Goal: Task Accomplishment & Management: Use online tool/utility

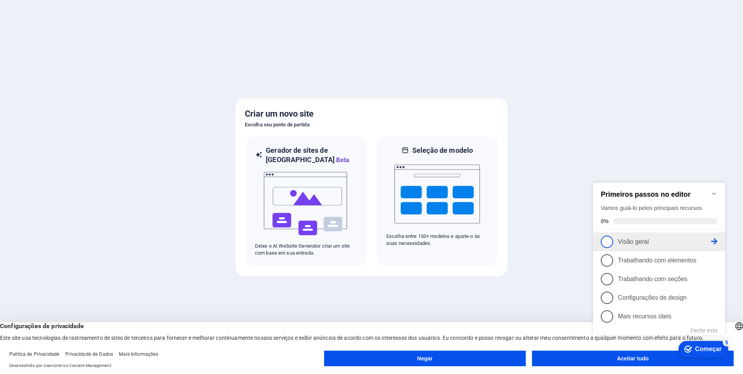
click at [603, 242] on span "1" at bounding box center [607, 242] width 12 height 12
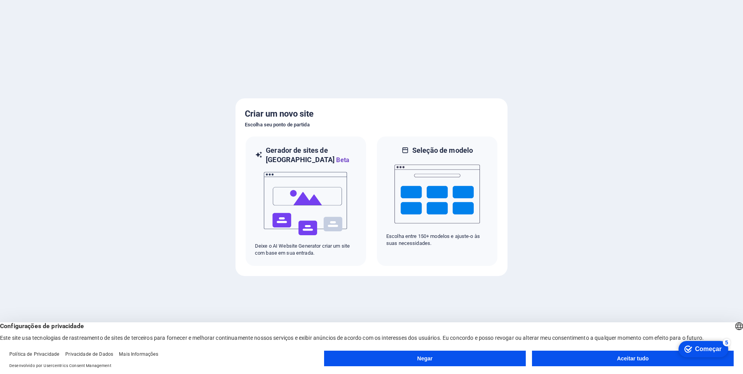
click at [616, 356] on button "Aceitar tudo" at bounding box center [633, 359] width 202 height 16
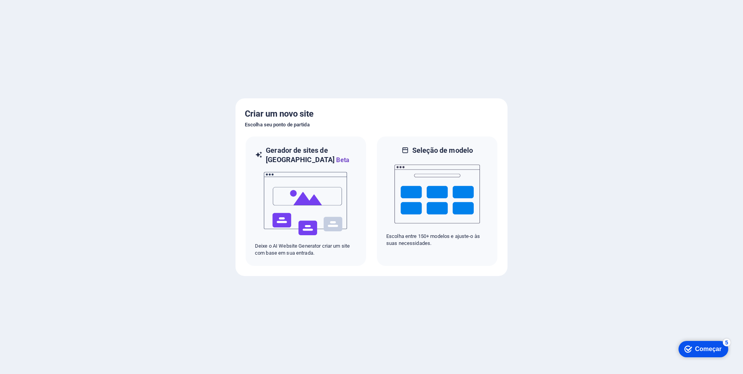
click at [700, 348] on div "Começar" at bounding box center [709, 349] width 26 height 7
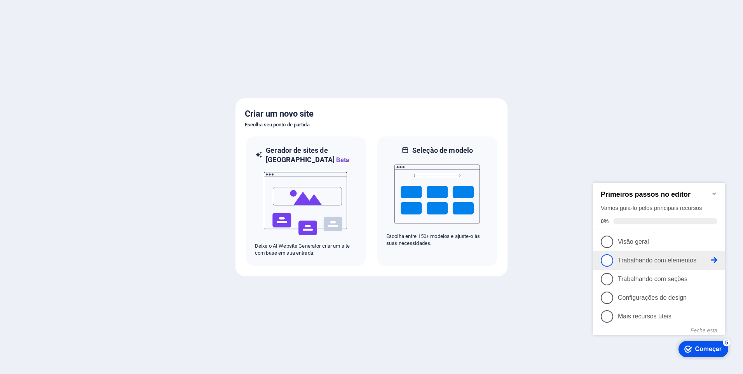
click at [663, 261] on font "Trabalhando com elementos" at bounding box center [657, 260] width 79 height 7
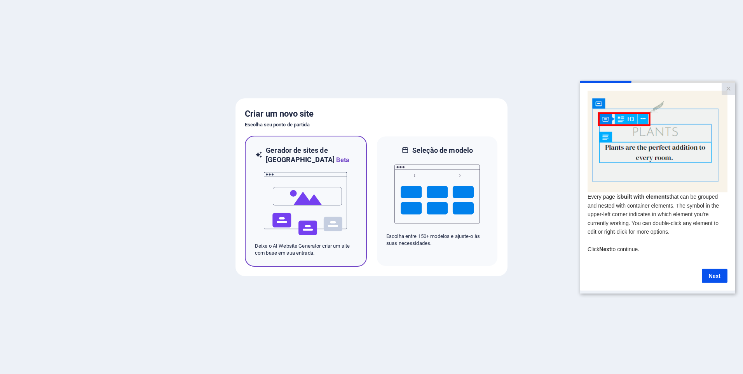
click at [301, 215] on img at bounding box center [306, 204] width 86 height 78
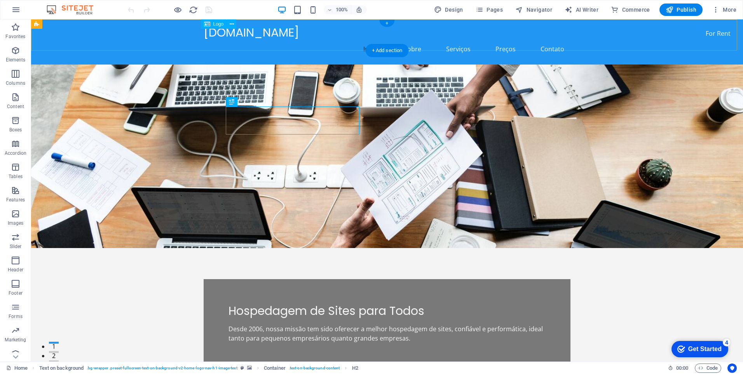
click at [264, 30] on div "[DOMAIN_NAME]" at bounding box center [387, 33] width 367 height 14
click at [232, 24] on icon at bounding box center [232, 24] width 4 height 8
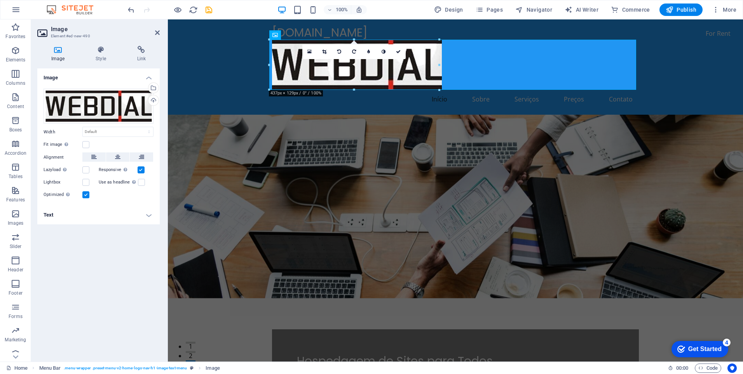
click at [97, 295] on div "Image Drag files here, click to choose files or select files from Files or our …" at bounding box center [98, 211] width 122 height 287
click at [156, 32] on icon at bounding box center [157, 33] width 5 height 6
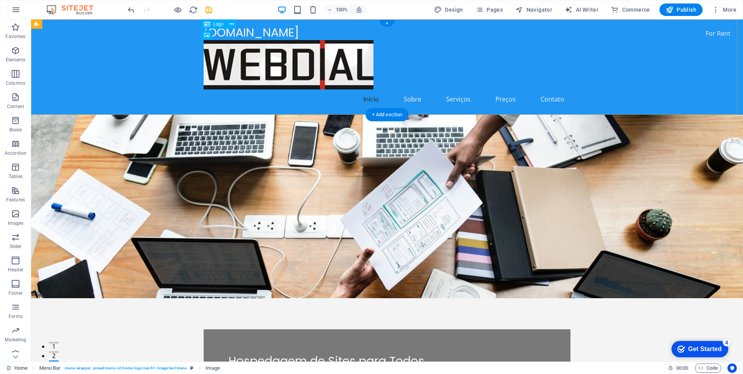
click at [275, 31] on div "[DOMAIN_NAME]" at bounding box center [387, 33] width 367 height 14
click at [233, 22] on icon at bounding box center [232, 24] width 4 height 8
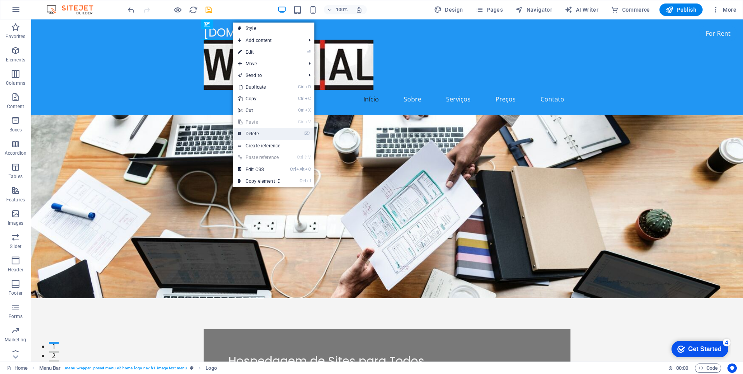
click at [255, 132] on link "⌦ Delete" at bounding box center [259, 134] width 52 height 12
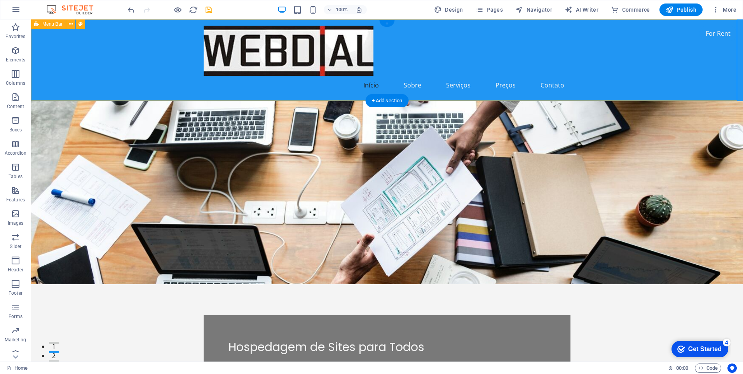
click at [158, 55] on div "Início Sobre Serviços Preços Contato" at bounding box center [387, 59] width 712 height 81
click at [80, 23] on icon at bounding box center [81, 24] width 4 height 8
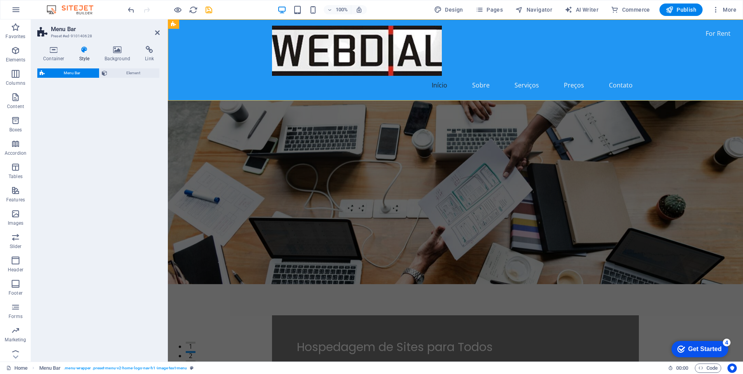
select select "rem"
select select "preset-menu-v2-home-logo-nav-h1-image-text-menu"
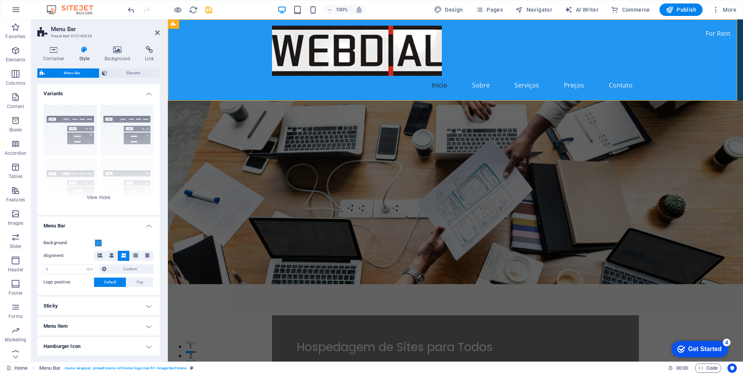
click at [87, 49] on icon at bounding box center [84, 50] width 22 height 8
click at [99, 243] on span at bounding box center [98, 243] width 6 height 6
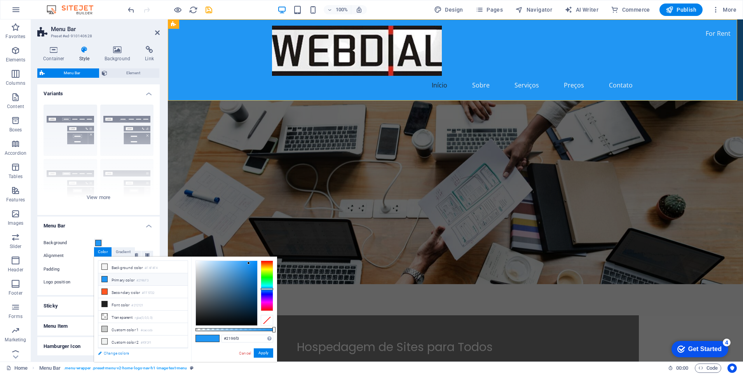
drag, startPoint x: 124, startPoint y: 353, endPoint x: 173, endPoint y: 38, distance: 318.4
click at [124, 353] on link "Change colors" at bounding box center [139, 353] width 90 height 10
select select "px"
select select "200"
select select "px"
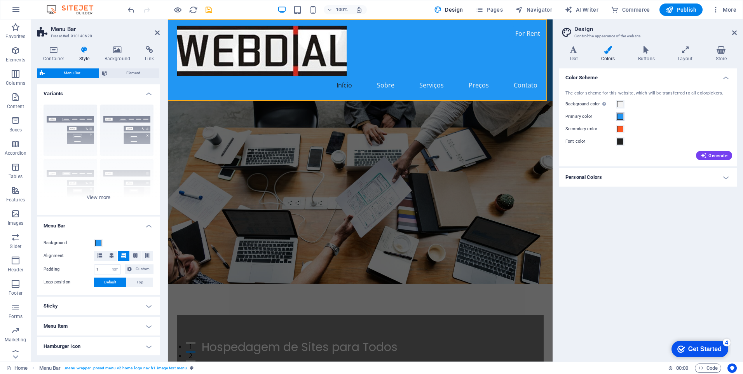
click at [621, 117] on span at bounding box center [620, 117] width 6 height 6
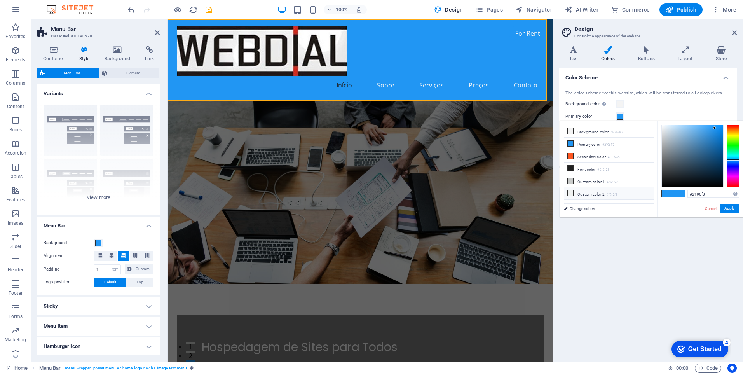
click at [573, 192] on icon at bounding box center [570, 193] width 5 height 5
type input "#f0f2f1"
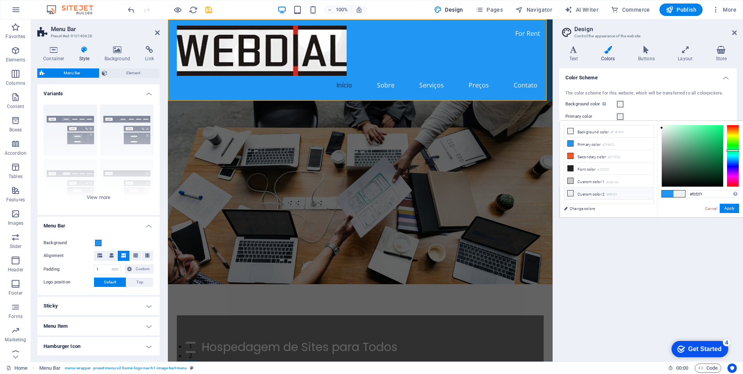
click at [571, 191] on icon at bounding box center [570, 193] width 5 height 5
click at [731, 208] on button "Apply" at bounding box center [729, 208] width 19 height 9
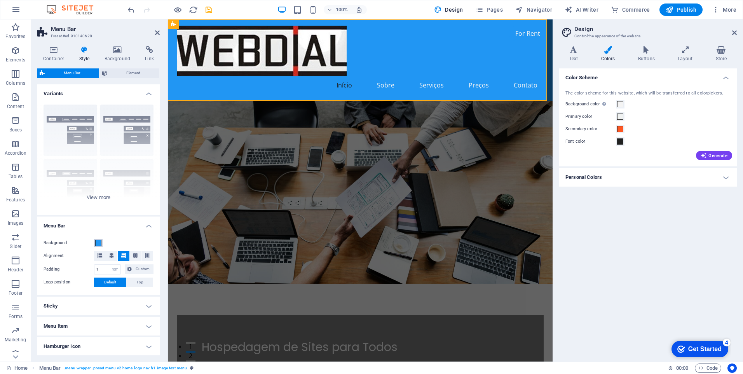
click at [100, 241] on span at bounding box center [98, 243] width 6 height 6
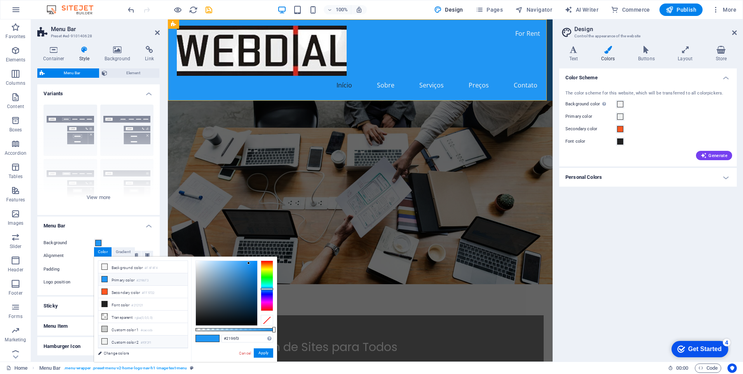
click at [117, 339] on li "Custom color 2 #f0f2f1" at bounding box center [142, 342] width 89 height 12
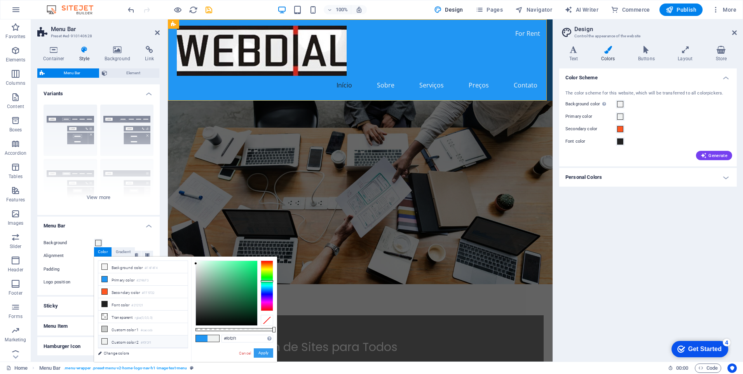
click at [266, 355] on button "Apply" at bounding box center [263, 352] width 19 height 9
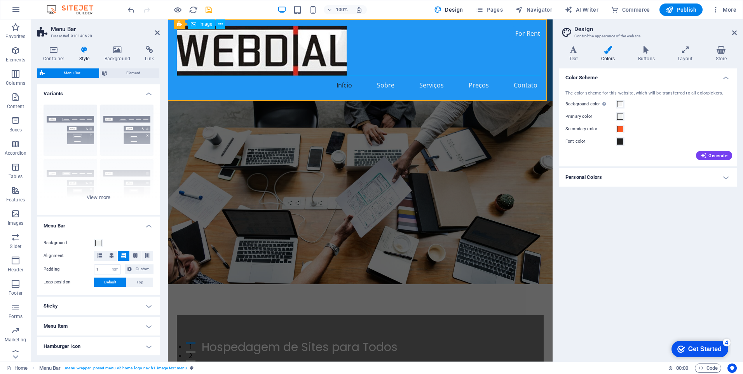
click at [359, 44] on figure at bounding box center [360, 51] width 367 height 50
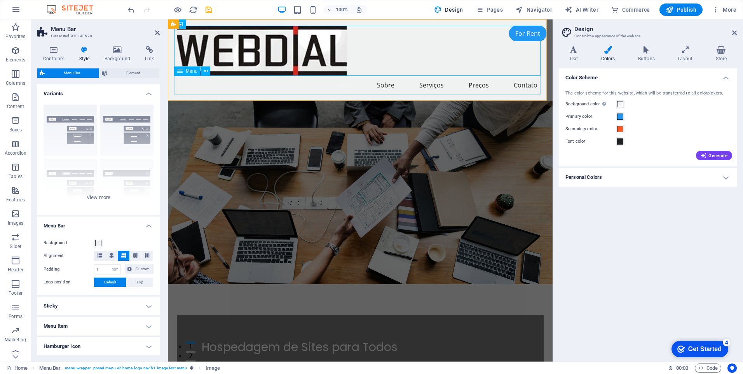
click at [301, 88] on nav "Início Sobre Serviços Preços Contato" at bounding box center [360, 85] width 367 height 19
click at [99, 240] on span at bounding box center [98, 243] width 6 height 6
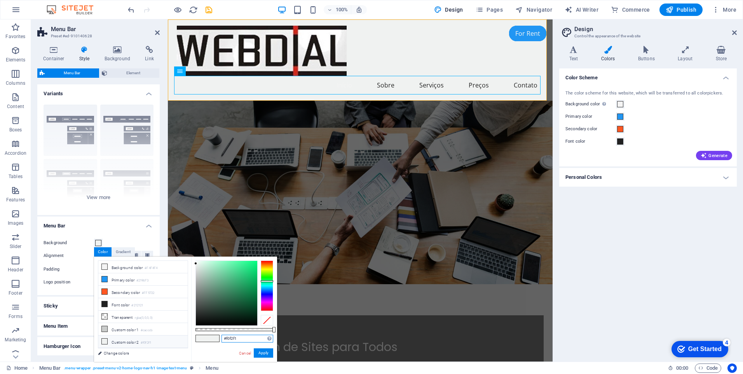
drag, startPoint x: 238, startPoint y: 340, endPoint x: 213, endPoint y: 340, distance: 24.9
click at [213, 340] on div "#f0f2f1 Supported formats #0852ed rgb(8, 82, 237) rgba(8, 82, 237, 90%) hsv(221…" at bounding box center [234, 366] width 86 height 218
paste input "F2F2F2"
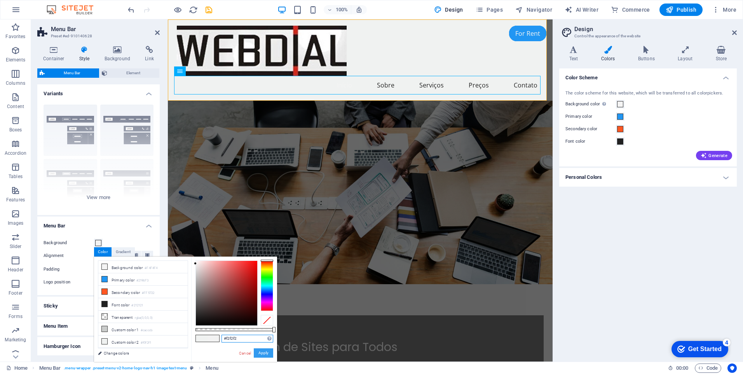
type input "#f2f2f2"
click at [265, 356] on button "Apply" at bounding box center [263, 352] width 19 height 9
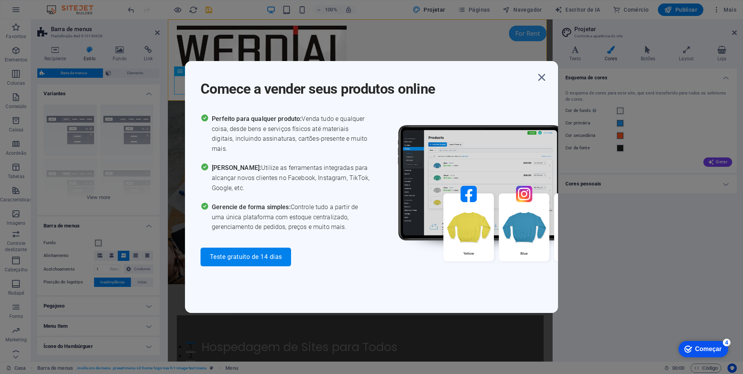
drag, startPoint x: 352, startPoint y: 107, endPoint x: 297, endPoint y: 136, distance: 62.6
click at [297, 136] on span "Perfeito para qualquer produto: Venda tudo e qualquer coisa, desde bens e servi…" at bounding box center [292, 134] width 160 height 40
click at [543, 80] on icon "button" at bounding box center [542, 77] width 14 height 14
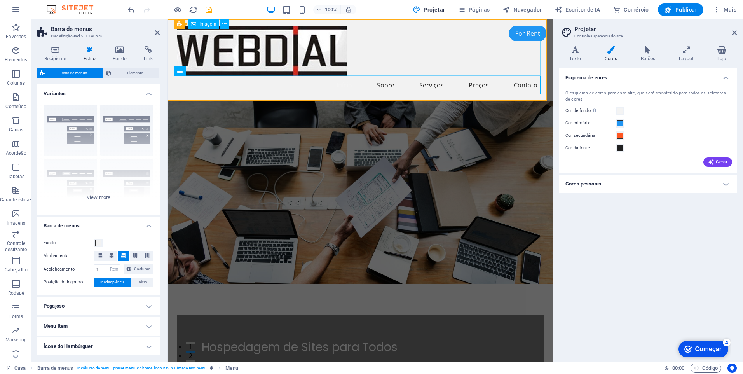
click at [295, 40] on figure at bounding box center [360, 51] width 367 height 50
click at [203, 25] on span "Imagem" at bounding box center [207, 24] width 17 height 5
click at [224, 24] on icon at bounding box center [224, 24] width 4 height 8
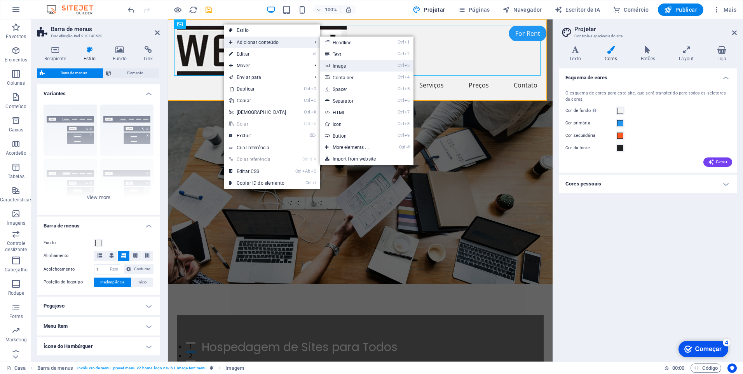
click at [343, 66] on font "Image" at bounding box center [340, 65] width 14 height 5
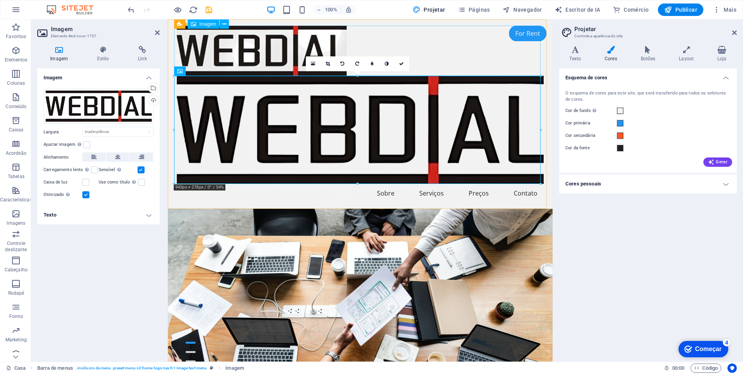
click at [315, 35] on figure at bounding box center [360, 51] width 367 height 50
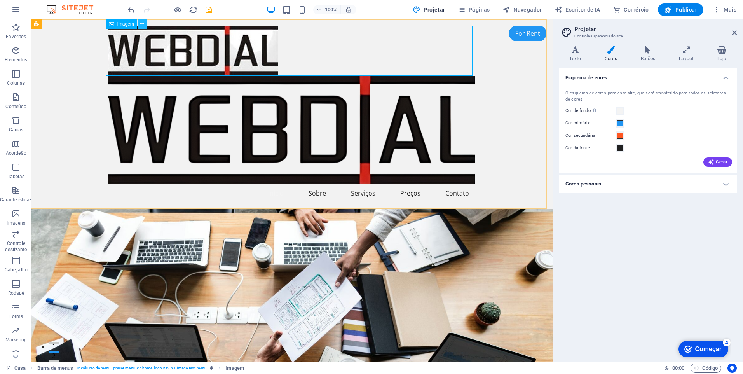
click at [143, 25] on icon at bounding box center [142, 24] width 4 height 8
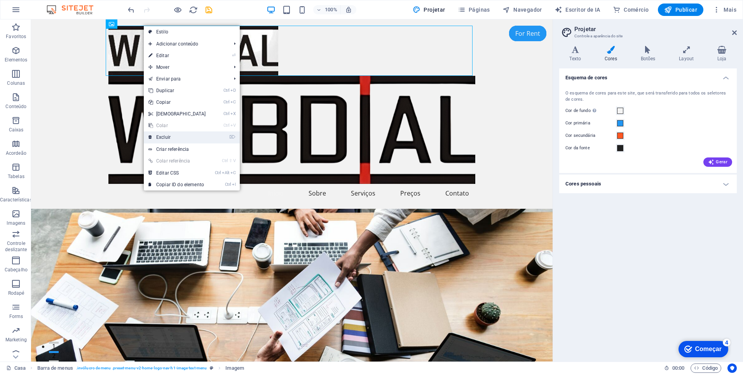
click at [177, 135] on link "⌦ Excluir" at bounding box center [177, 137] width 67 height 12
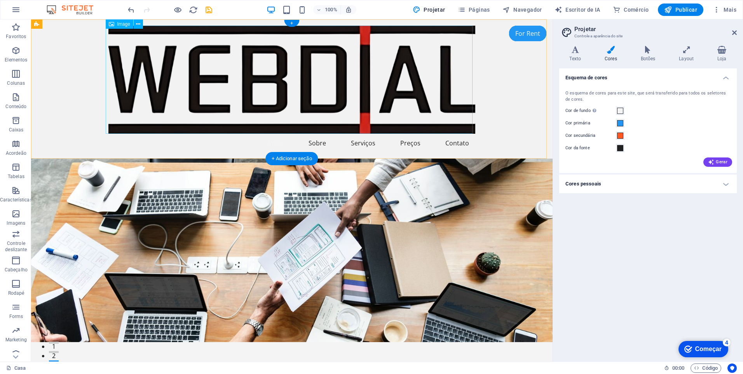
click at [323, 76] on figure at bounding box center [291, 80] width 367 height 108
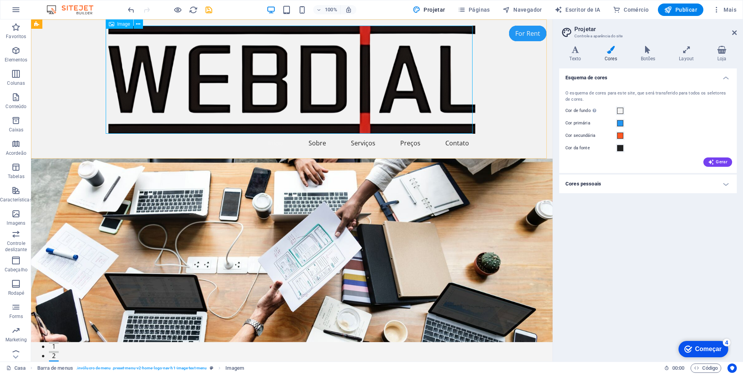
click at [119, 24] on span "Image" at bounding box center [123, 24] width 13 height 5
click at [140, 26] on icon at bounding box center [138, 24] width 4 height 8
click at [432, 100] on figure at bounding box center [291, 80] width 367 height 108
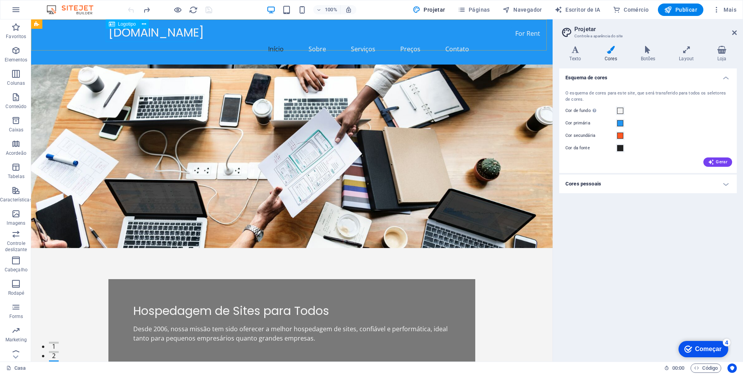
click at [120, 24] on span "Logotipo" at bounding box center [127, 24] width 18 height 5
click at [143, 26] on icon at bounding box center [144, 24] width 4 height 8
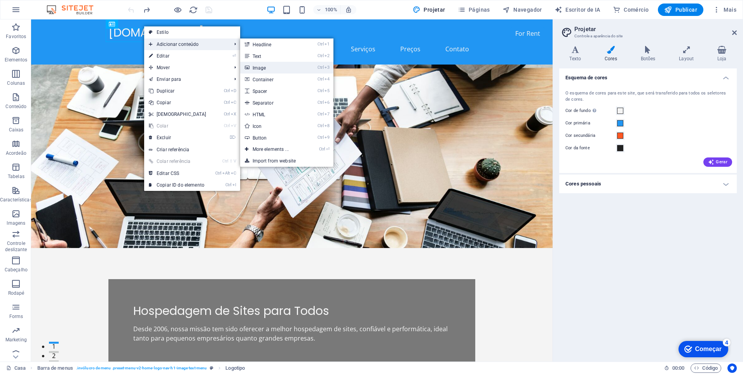
click at [266, 67] on font "Image" at bounding box center [260, 67] width 14 height 5
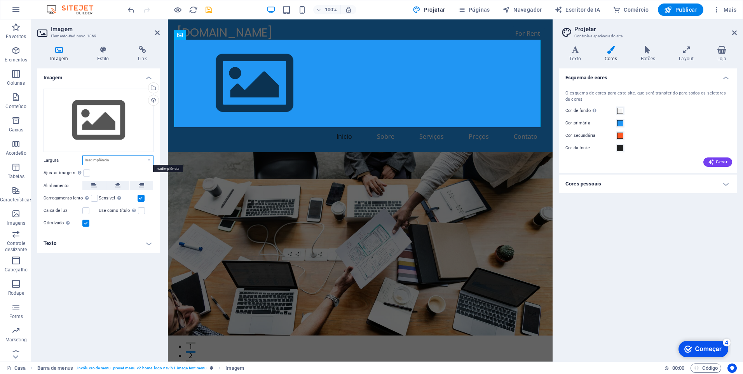
click at [144, 157] on select "Inadimplência Automático Px Rem % eme vh Vw" at bounding box center [118, 160] width 70 height 9
click at [49, 161] on label "Largura" at bounding box center [63, 160] width 39 height 4
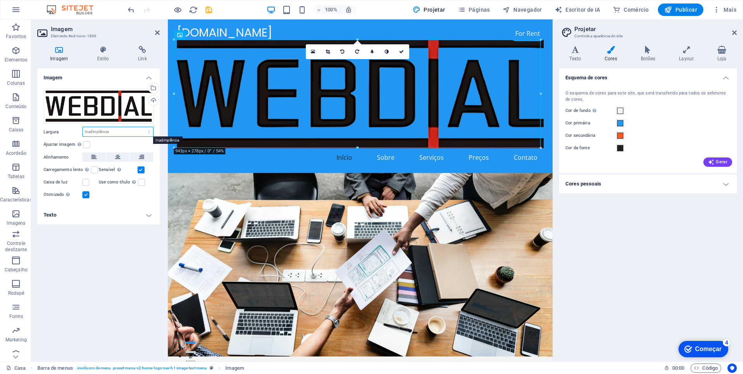
click at [131, 129] on select "Inadimplência Automático Px Rem % eme vh Vw" at bounding box center [118, 131] width 70 height 9
click at [83, 127] on select "Inadimplência Automático Px Rem % eme vh Vw" at bounding box center [118, 131] width 70 height 9
select select "DISABLED_OPTION_VALUE"
click at [93, 159] on icon at bounding box center [93, 156] width 5 height 9
click at [262, 32] on div "[DOMAIN_NAME]" at bounding box center [360, 33] width 367 height 14
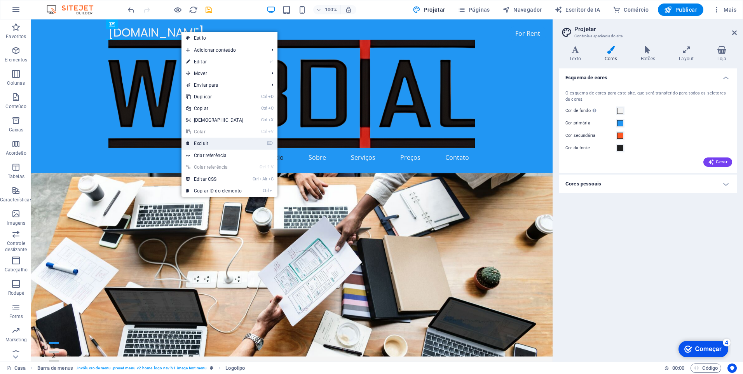
click at [206, 142] on font "Excluir" at bounding box center [201, 143] width 14 height 5
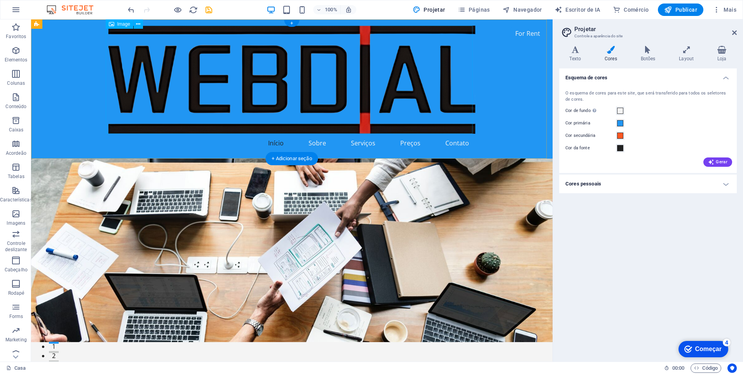
click at [455, 118] on figure at bounding box center [291, 80] width 367 height 108
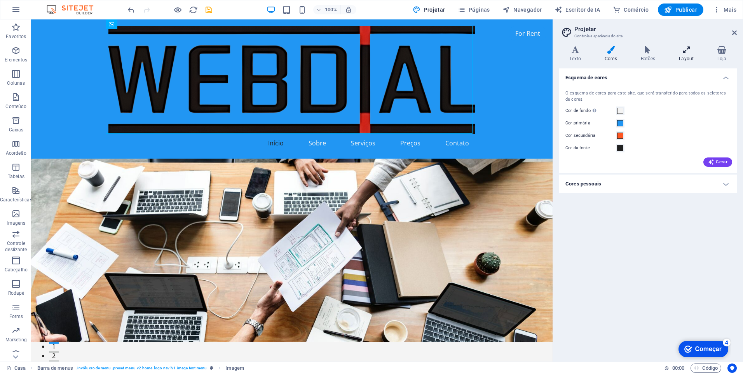
click at [684, 49] on icon at bounding box center [686, 50] width 35 height 8
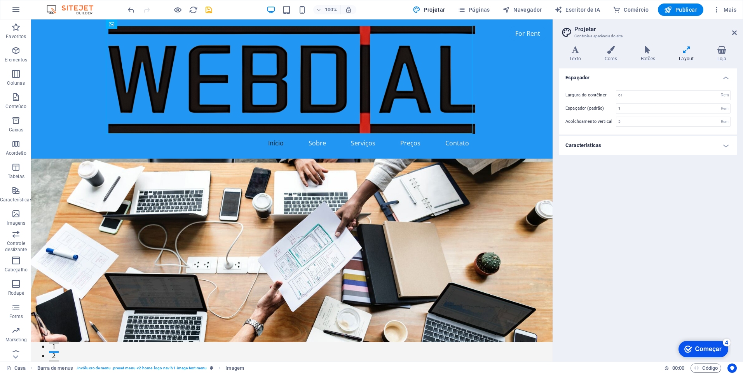
click at [682, 146] on h4 "Características" at bounding box center [649, 145] width 178 height 19
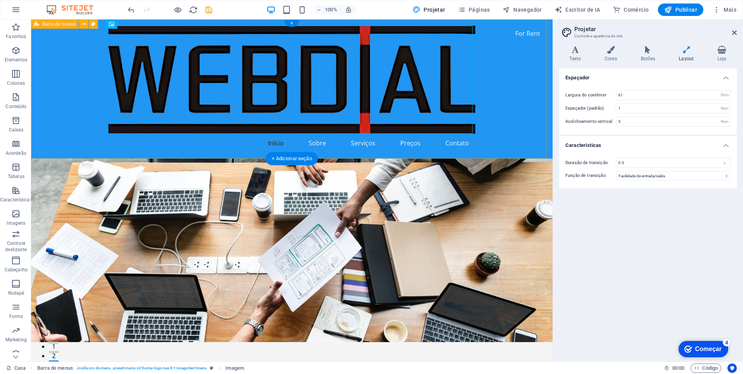
click at [520, 84] on div "Início Sobre Serviços Preços Contato" at bounding box center [292, 88] width 522 height 139
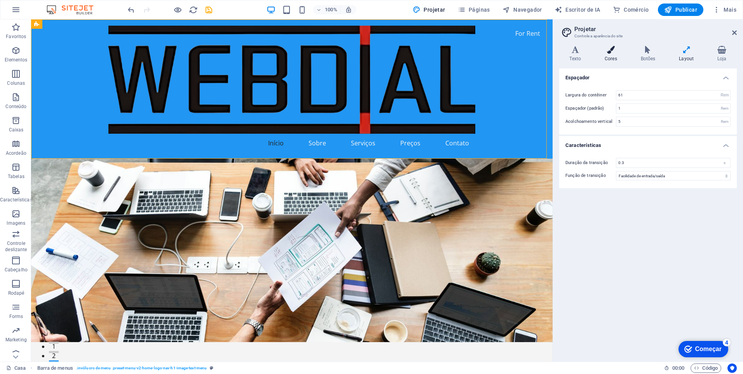
click at [615, 52] on icon at bounding box center [611, 50] width 33 height 8
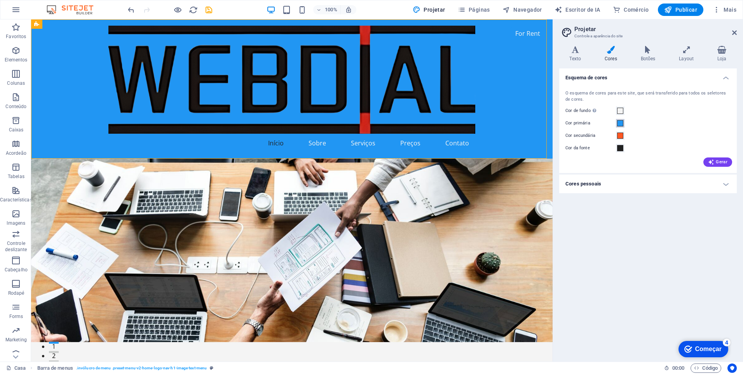
click at [619, 121] on span at bounding box center [620, 123] width 6 height 6
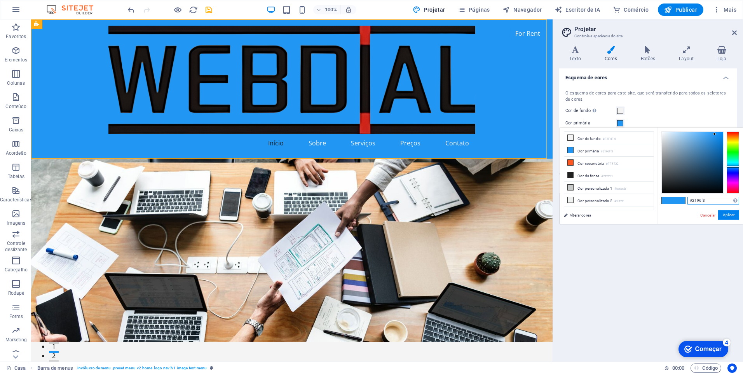
drag, startPoint x: 712, startPoint y: 198, endPoint x: 668, endPoint y: 204, distance: 45.1
click at [668, 204] on div "#2196f3 Formatos suportados #0852ed rgb(8, 82, 237) rgba(8, 82, 237, 90%) hsv(2…" at bounding box center [701, 232] width 86 height 209
paste input "F2F2F2"
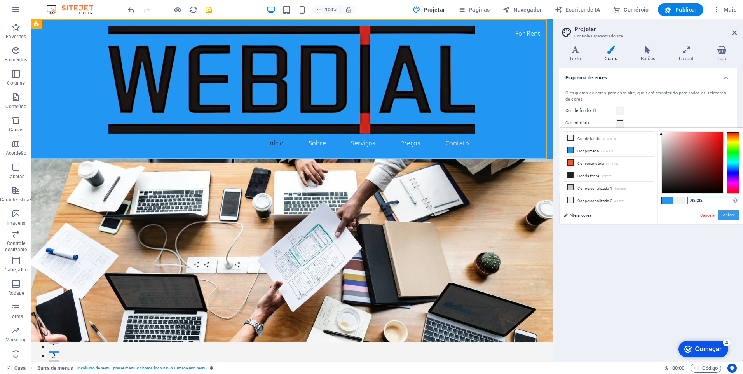
type input "#f2f2f2"
click at [731, 215] on button "Aplicar" at bounding box center [729, 214] width 21 height 9
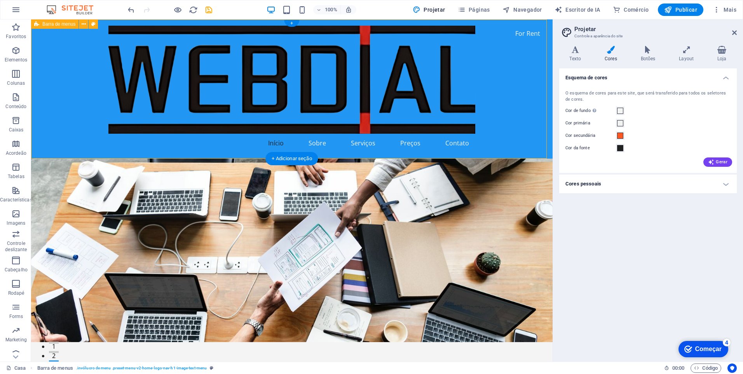
click at [68, 41] on div "Início Sobre Serviços Preços Contato" at bounding box center [292, 88] width 522 height 139
click at [93, 23] on icon at bounding box center [93, 24] width 4 height 8
select select "rem"
select select "preset-menu-v2-home-logo-nav-h1-image-text-menu"
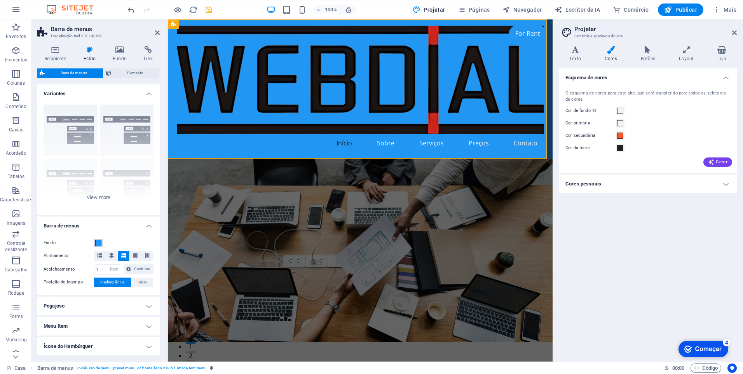
click at [100, 242] on span at bounding box center [98, 243] width 6 height 6
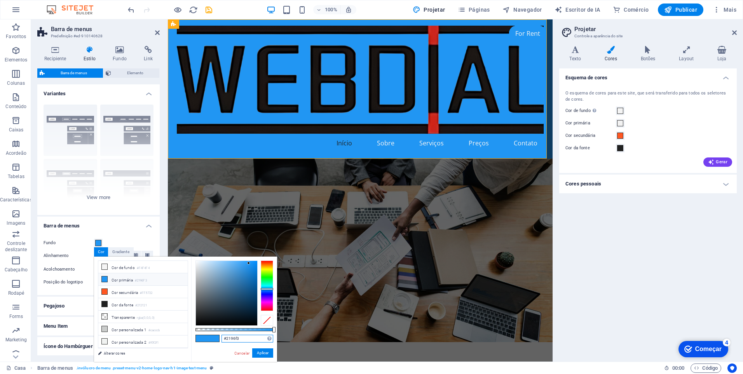
drag, startPoint x: 246, startPoint y: 336, endPoint x: 211, endPoint y: 337, distance: 35.0
click at [211, 337] on div "#2196f3 Formatos suportados #0852ed rgb(8, 82, 237) rgba(8, 82, 237, 90%) hsv(2…" at bounding box center [234, 366] width 86 height 218
paste input "F2F2F2"
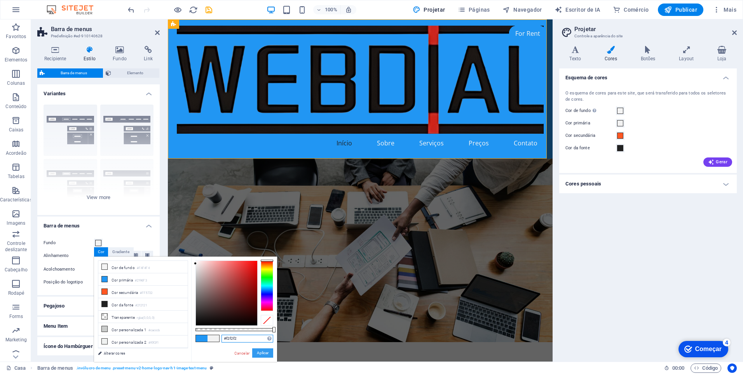
type input "#f2f2f2"
click at [262, 352] on button "Aplicar" at bounding box center [262, 352] width 21 height 9
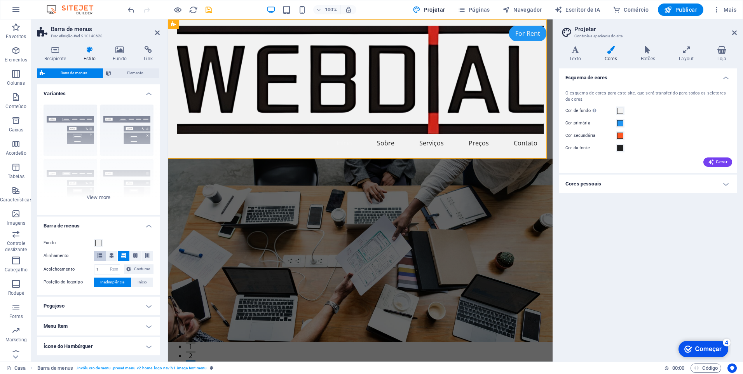
click at [101, 255] on icon at bounding box center [100, 255] width 5 height 5
click at [51, 50] on icon at bounding box center [55, 50] width 36 height 8
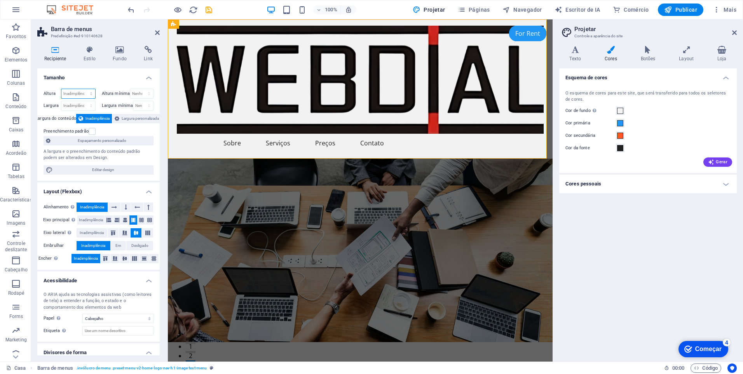
click at [86, 92] on select "Inadimplência Px Rem % vh Vw" at bounding box center [78, 93] width 34 height 9
select select "px"
click at [83, 89] on select "Inadimplência Px Rem % vh Vw" at bounding box center [78, 93] width 34 height 9
type input "358"
click at [133, 93] on select "Nenhum Px Rem % vh Vw" at bounding box center [141, 93] width 23 height 9
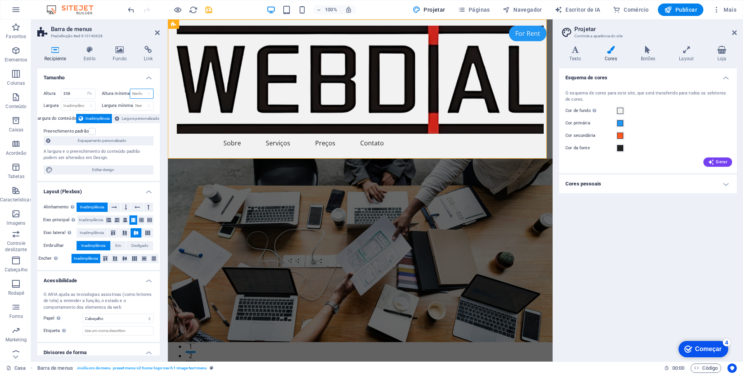
select select "px"
click at [141, 89] on select "Nenhum Px Rem % vh Vw" at bounding box center [141, 93] width 23 height 9
type input "0"
click at [74, 93] on input "358" at bounding box center [78, 93] width 34 height 9
click at [73, 105] on select "Inadimplência Px Rem % eme vh Vw" at bounding box center [78, 105] width 34 height 9
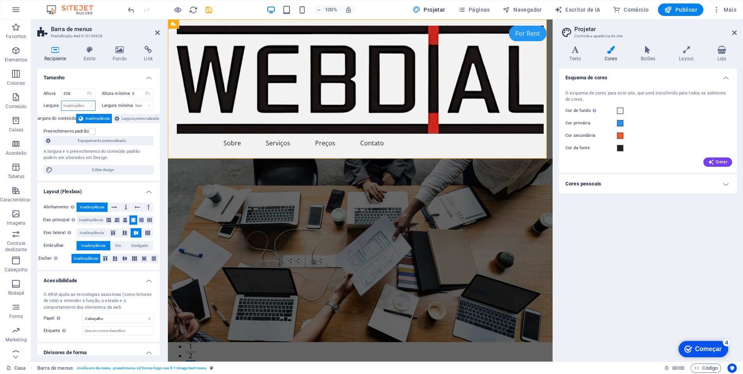
select select "px"
click at [83, 101] on select "Inadimplência Px Rem % eme vh Vw" at bounding box center [78, 105] width 34 height 9
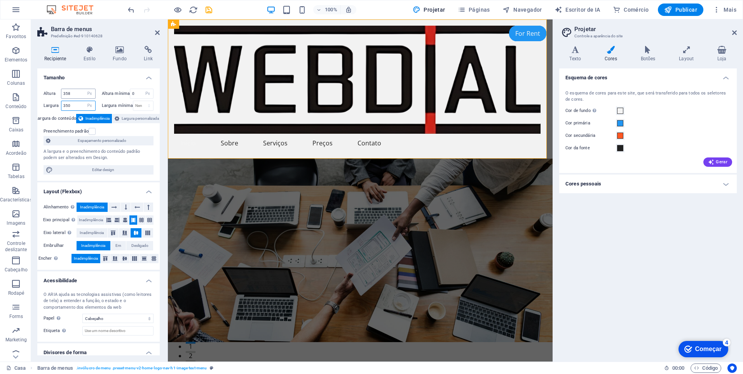
type input "350"
click at [73, 93] on input "358" at bounding box center [78, 93] width 34 height 9
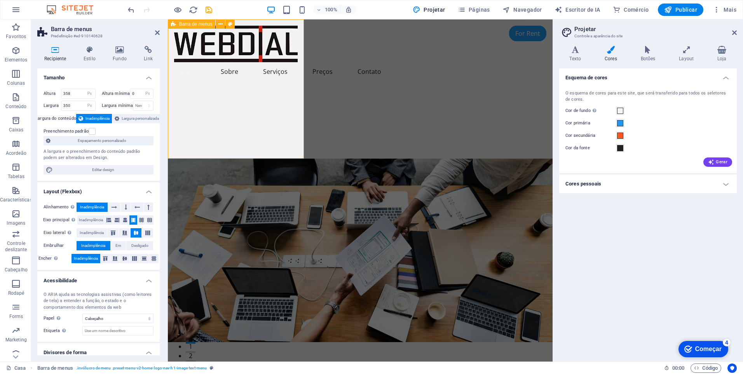
click at [294, 114] on div "Início Sobre Serviços Preços Contato" at bounding box center [236, 88] width 136 height 139
click at [252, 126] on div "Início Sobre Serviços Preços Contato" at bounding box center [236, 88] width 136 height 139
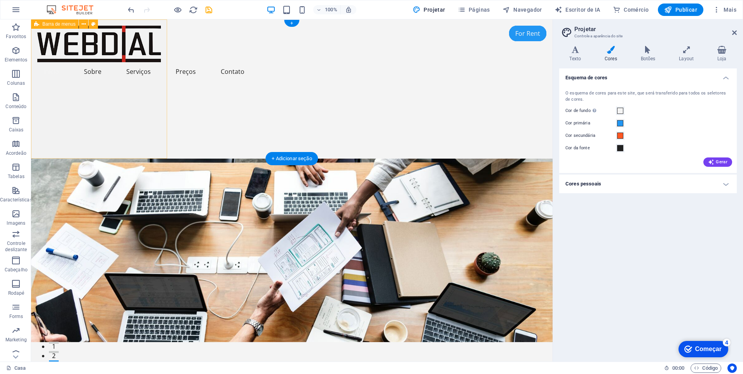
click at [138, 121] on div "Início Sobre Serviços Preços Contato" at bounding box center [99, 88] width 136 height 139
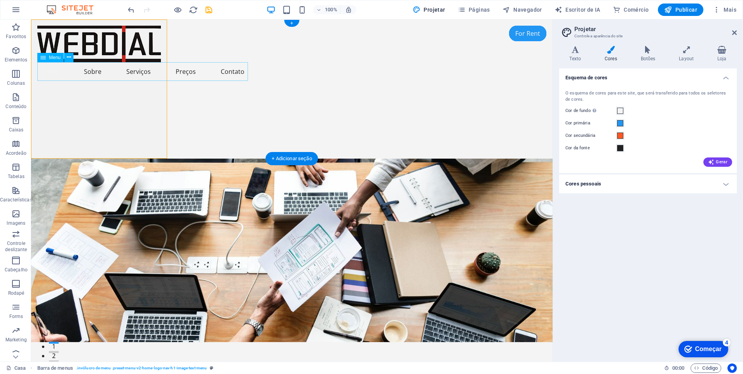
click at [66, 77] on nav "Início Sobre Serviços Preços Contato" at bounding box center [99, 71] width 124 height 19
select select
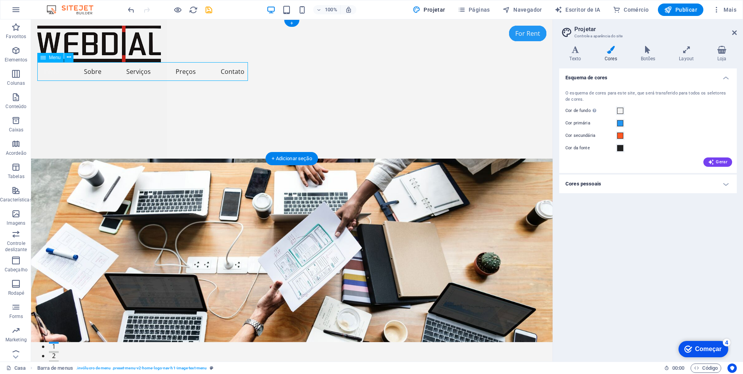
select select
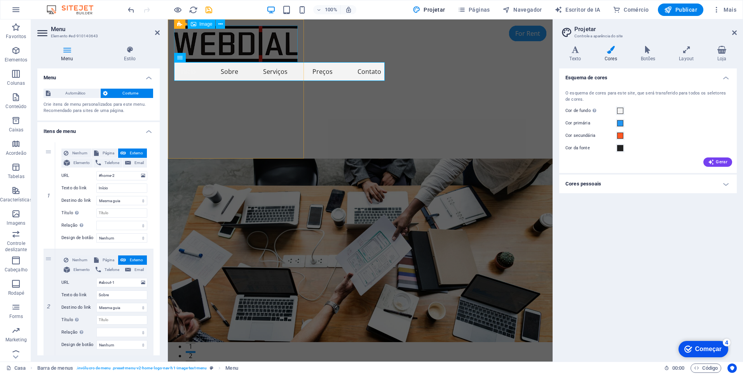
click at [206, 34] on figure at bounding box center [236, 44] width 124 height 37
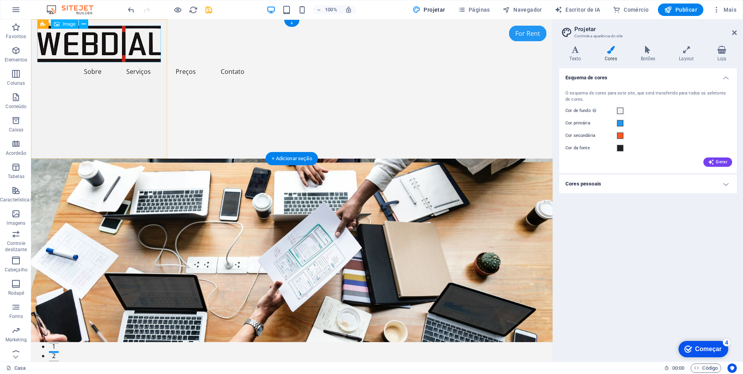
click at [120, 37] on figure at bounding box center [99, 44] width 124 height 37
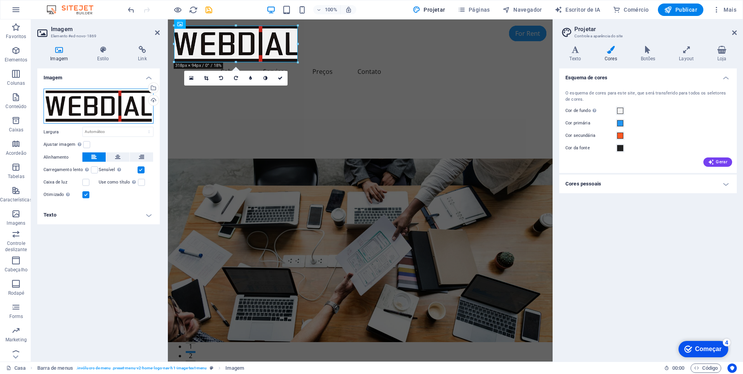
click at [98, 102] on div "Drag files here, click to choose files or select files from Files or our free s…" at bounding box center [99, 106] width 110 height 35
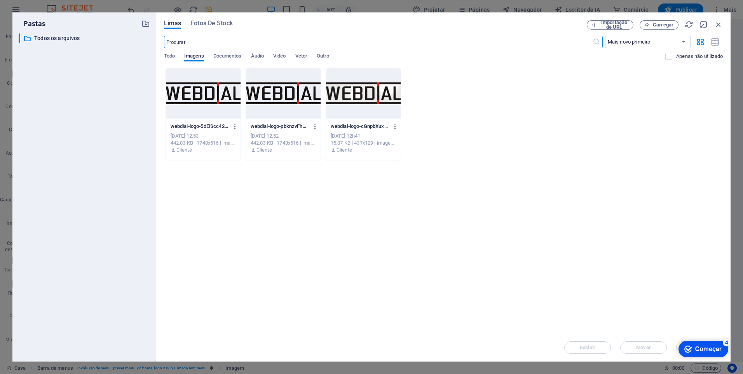
click at [425, 9] on div "Pastas ​ All files Todos os arquivos Limas Fotos De Stock Importação de URL Car…" at bounding box center [371, 187] width 743 height 374
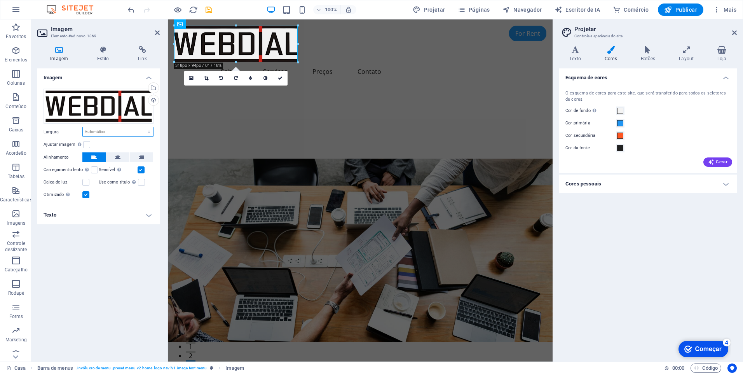
click at [96, 132] on select "Inadimplência Automático Px Rem % Eme vh Vw" at bounding box center [118, 131] width 70 height 9
select select "px"
click at [142, 127] on select "Inadimplência Automático Px Rem % Eme vh Vw" at bounding box center [118, 131] width 70 height 9
type input "318"
click at [86, 144] on label at bounding box center [86, 144] width 7 height 7
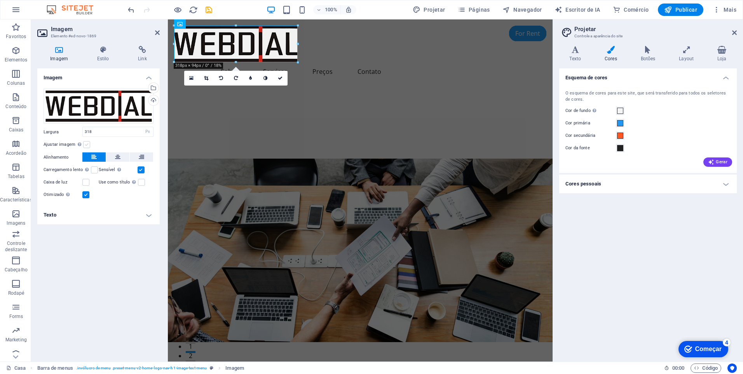
click at [0, 0] on input "Ajustar imagem Ajustar automaticamente a imagem a uma largura e altura fixas" at bounding box center [0, 0] width 0 height 0
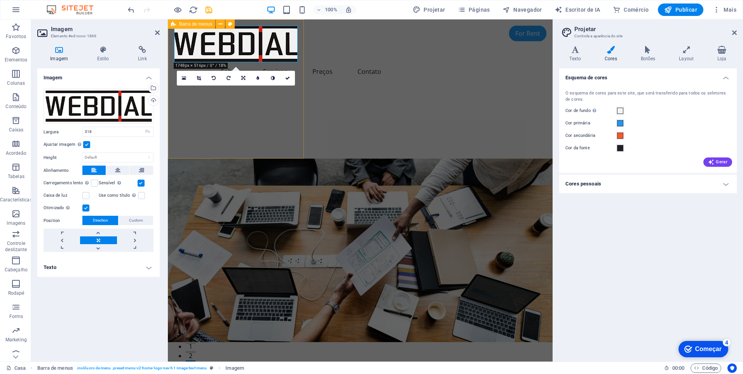
click at [267, 131] on div "Início Sobre Serviços Preços Contato" at bounding box center [236, 88] width 136 height 139
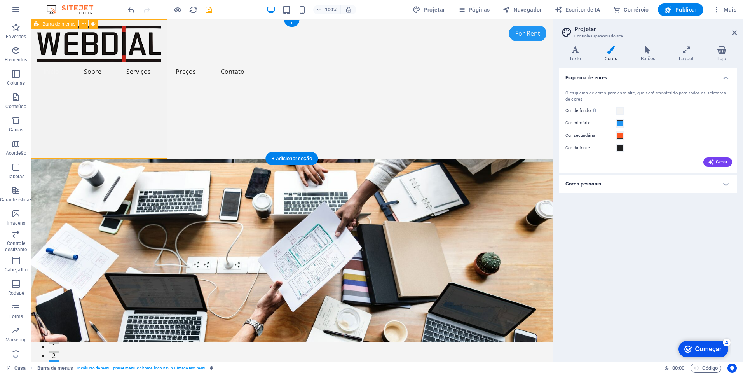
click at [124, 129] on div "Início Sobre Serviços Preços Contato" at bounding box center [99, 88] width 136 height 139
select select "px"
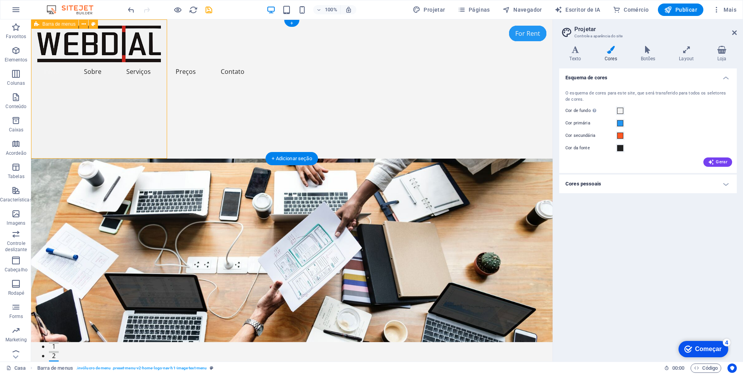
select select "px"
select select "header"
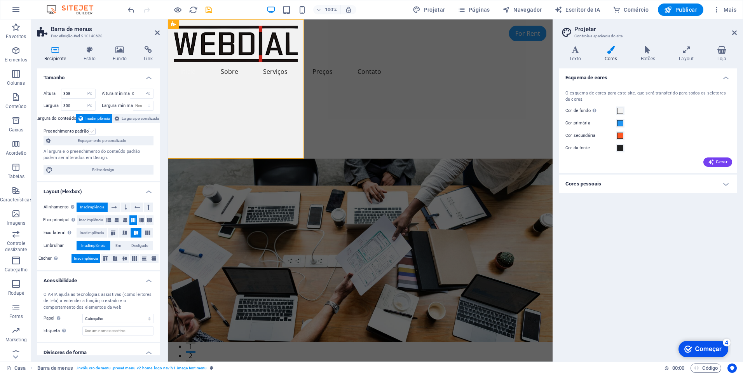
click at [91, 130] on label at bounding box center [92, 131] width 7 height 7
click at [0, 0] on input "Preenchimento padrão" at bounding box center [0, 0] width 0 height 0
click at [92, 129] on label at bounding box center [92, 131] width 7 height 7
click at [0, 0] on input "Preenchimento padrão" at bounding box center [0, 0] width 0 height 0
click at [126, 118] on span "Largura personalizada" at bounding box center [140, 118] width 37 height 9
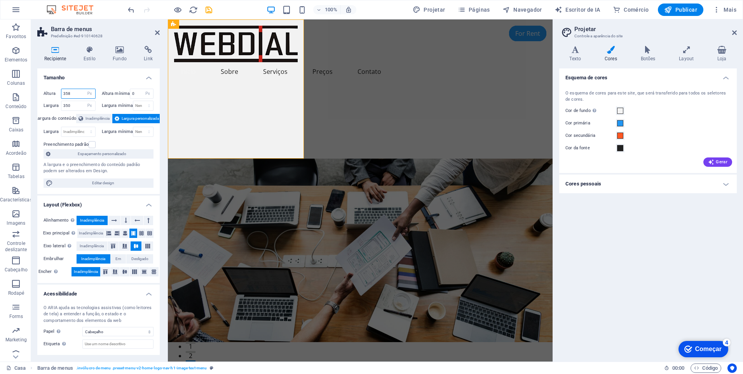
click at [80, 92] on input "358" at bounding box center [78, 93] width 34 height 9
click at [89, 94] on select "Inadimplência Px Rem % vh Vw" at bounding box center [89, 93] width 11 height 9
select select "%"
click at [84, 89] on select "Inadimplência Px Rem % vh Vw" at bounding box center [89, 93] width 11 height 9
type input "100"
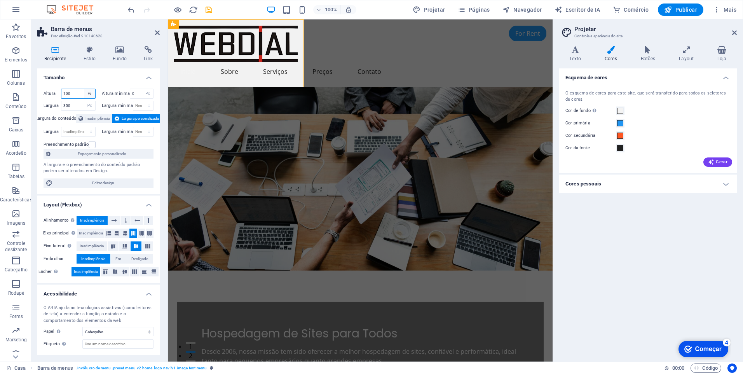
click at [90, 94] on select "Inadimplência Px Rem % vh Vw" at bounding box center [89, 93] width 11 height 9
drag, startPoint x: 71, startPoint y: 104, endPoint x: 63, endPoint y: 104, distance: 8.6
click at [63, 104] on input "350" at bounding box center [78, 105] width 34 height 9
drag, startPoint x: 75, startPoint y: 93, endPoint x: 61, endPoint y: 93, distance: 14.0
click at [61, 93] on div "Altura 100 Inadimplência Px Rem % vh Vw" at bounding box center [70, 94] width 52 height 10
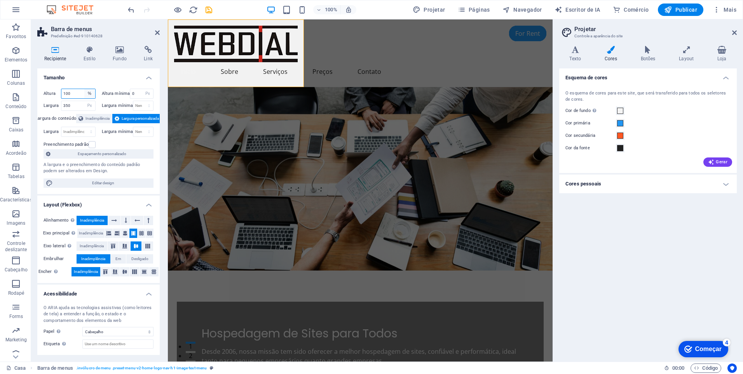
click at [90, 93] on select "Inadimplência Px Rem % vh Vw" at bounding box center [89, 93] width 11 height 9
select select "px"
click at [84, 89] on select "Inadimplência Px Rem % vh Vw" at bounding box center [89, 93] width 11 height 9
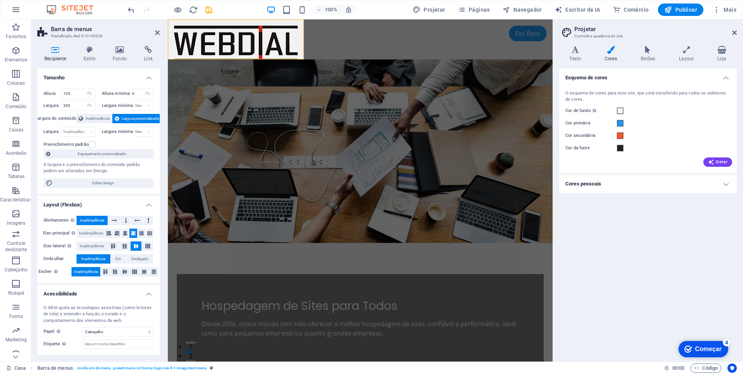
drag, startPoint x: 66, startPoint y: 91, endPoint x: 86, endPoint y: 91, distance: 20.2
click at [85, 91] on div "103 Inadimplência Px Rem % vh Vw" at bounding box center [78, 94] width 35 height 10
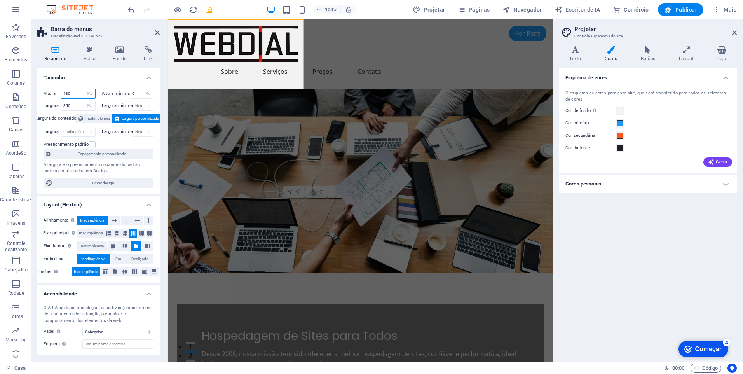
drag, startPoint x: 65, startPoint y: 91, endPoint x: 75, endPoint y: 91, distance: 10.1
click at [75, 91] on input "180" at bounding box center [78, 93] width 34 height 9
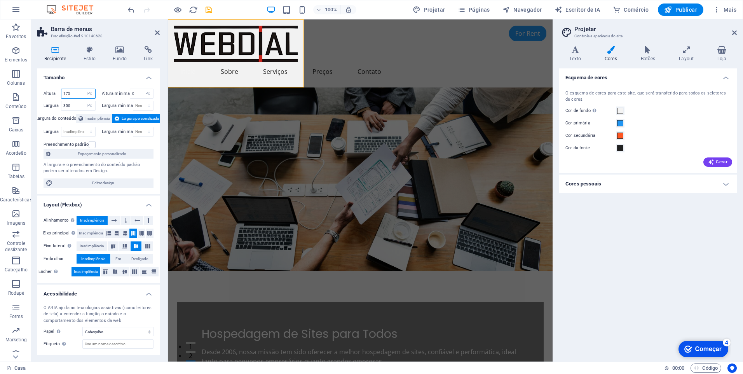
drag, startPoint x: 67, startPoint y: 93, endPoint x: 72, endPoint y: 93, distance: 4.7
click at [72, 93] on input "175" at bounding box center [78, 93] width 34 height 9
type input "170"
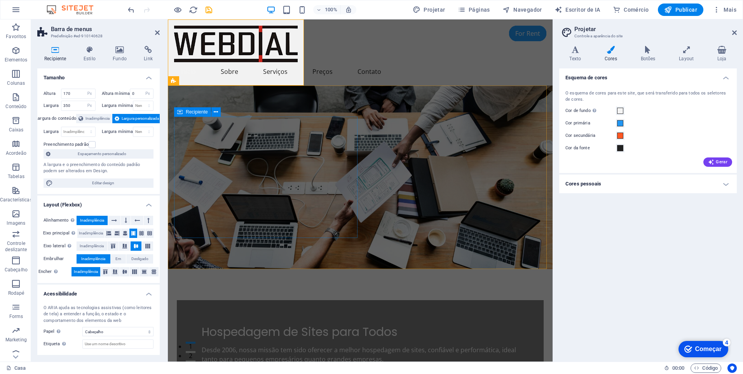
click at [273, 300] on div "Hospedagem de Sites para Todos Desde 2006, nossa missão tem sido oferecer a mel…" at bounding box center [360, 344] width 367 height 89
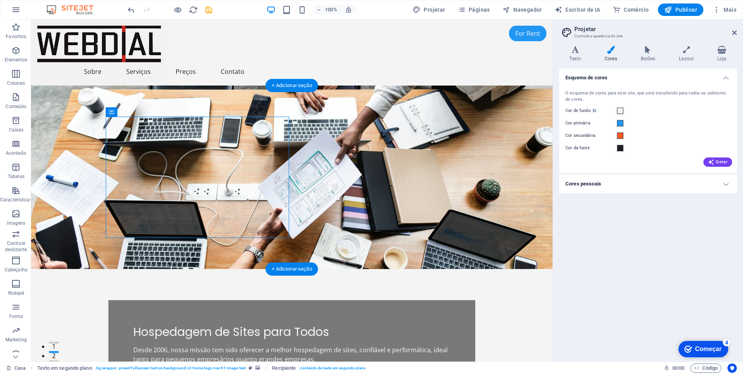
click at [344, 168] on figure at bounding box center [292, 178] width 522 height 184
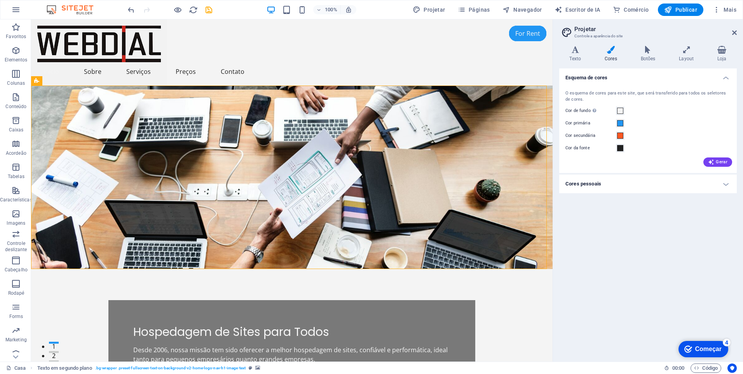
drag, startPoint x: 721, startPoint y: 215, endPoint x: 654, endPoint y: 109, distance: 125.4
click at [721, 215] on div "Esquema de cores O esquema de cores para este site, que será transferido para t…" at bounding box center [649, 211] width 178 height 287
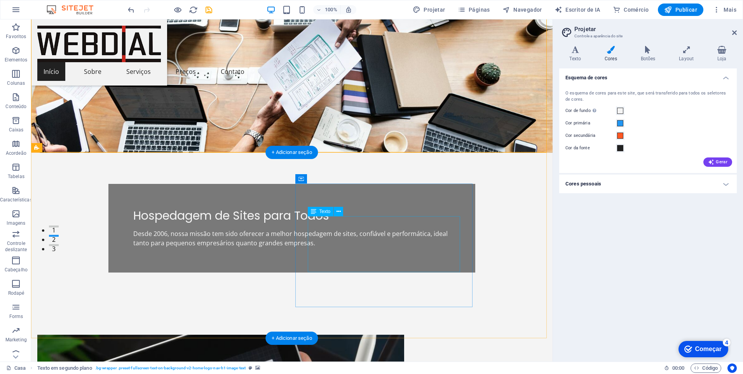
scroll to position [117, 0]
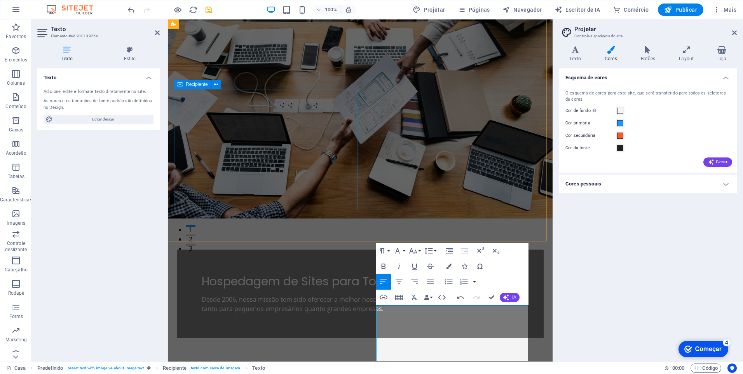
scroll to position [0, 0]
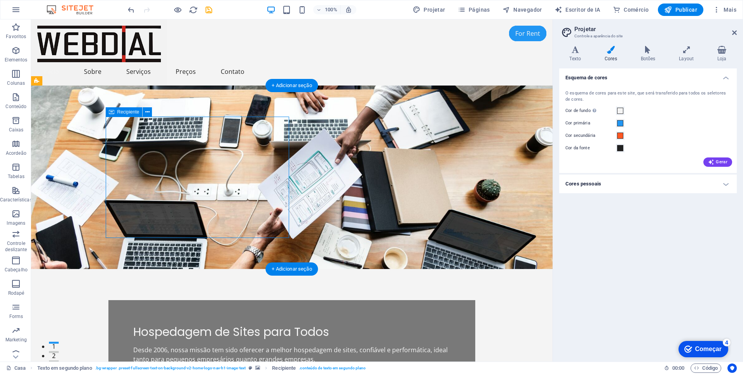
click at [265, 300] on div "Hospedagem de Sites para Todos Desde 2006, nossa missão tem sido oferecer a mel…" at bounding box center [291, 344] width 367 height 89
click at [133, 325] on div "Hospedagem de Sites para Todos" at bounding box center [291, 332] width 317 height 14
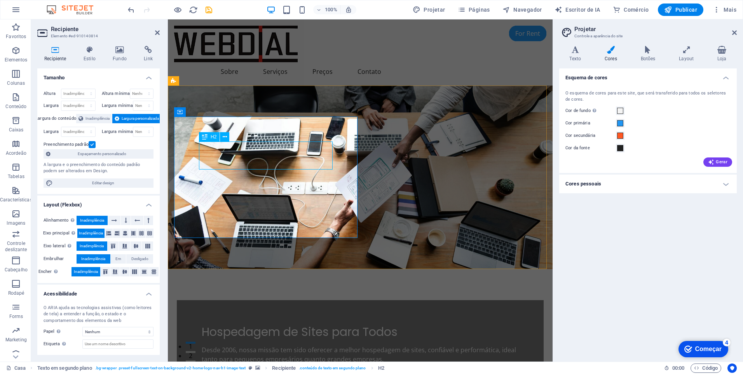
click at [262, 325] on div "Hospedagem de Sites para Todos" at bounding box center [360, 332] width 317 height 14
click at [266, 325] on div "Hospedagem de Sites para Todos" at bounding box center [360, 332] width 317 height 14
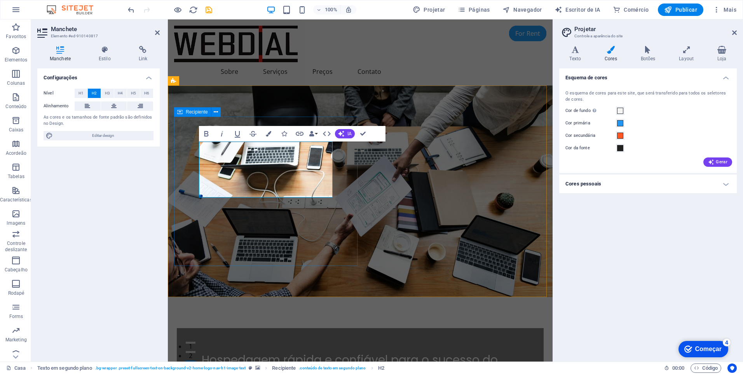
click at [352, 328] on div "Hospedagem rápida e confiável para o sucesso do seu negócio Desde 2006, nossa m…" at bounding box center [360, 379] width 367 height 103
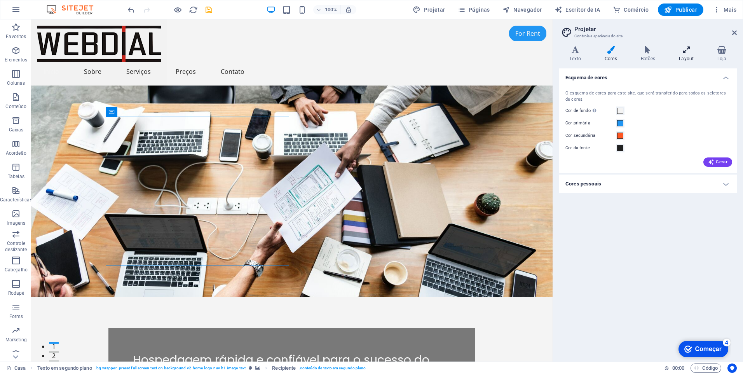
click at [686, 51] on icon at bounding box center [686, 50] width 35 height 8
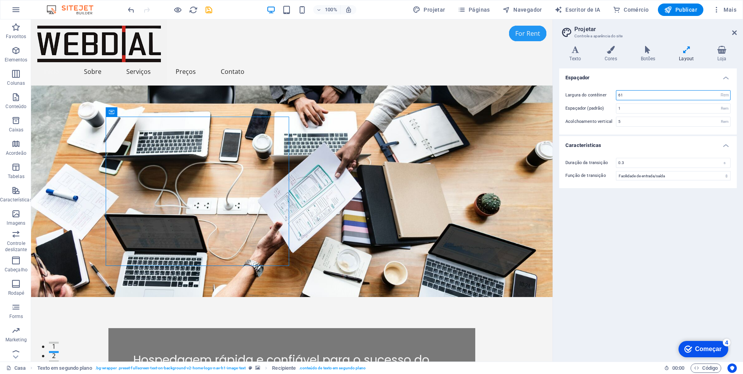
drag, startPoint x: 628, startPoint y: 94, endPoint x: 602, endPoint y: 93, distance: 25.3
click at [602, 93] on div "Largura do contêiner 61 Rem Px" at bounding box center [648, 95] width 165 height 10
type input "80"
click at [663, 240] on div "Espaçador Largura do contêiner 80 Rem Px Espaçador (padrão) 1 Rem Acolchoamento…" at bounding box center [649, 211] width 178 height 287
click at [633, 94] on input "80" at bounding box center [674, 95] width 114 height 9
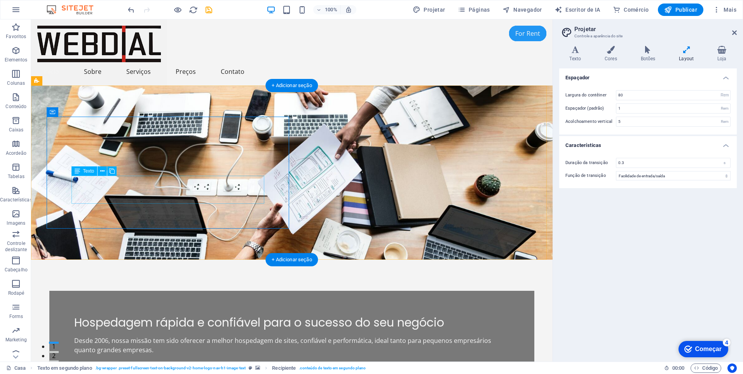
click at [137, 336] on div "Desde 2006, nossa missão tem sido oferecer a melhor hospedagem de sites, confiá…" at bounding box center [291, 345] width 435 height 19
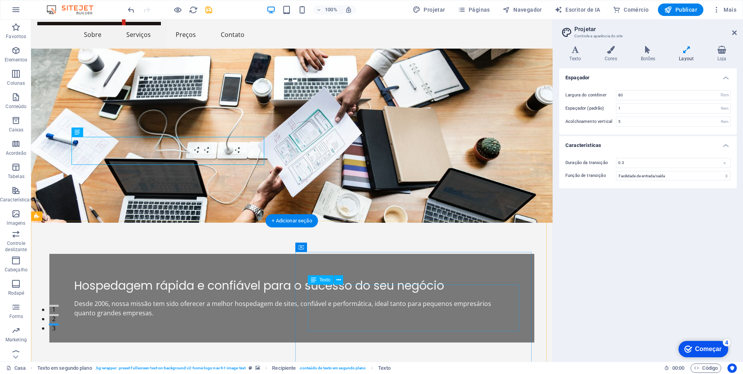
scroll to position [39, 0]
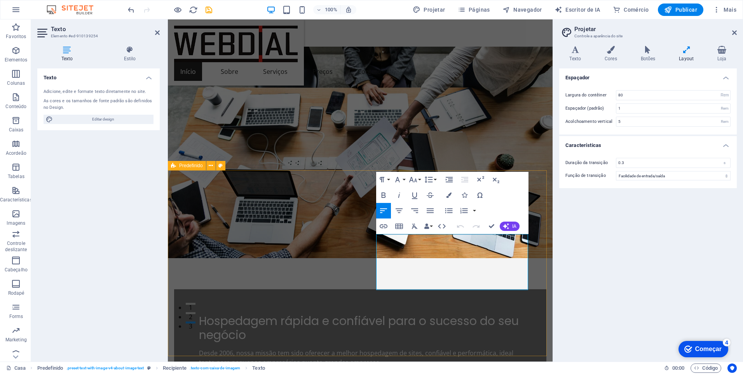
scroll to position [156, 0]
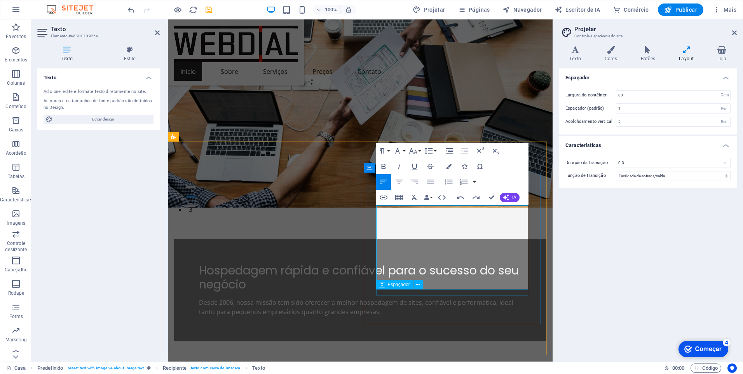
scroll to position [808, 1]
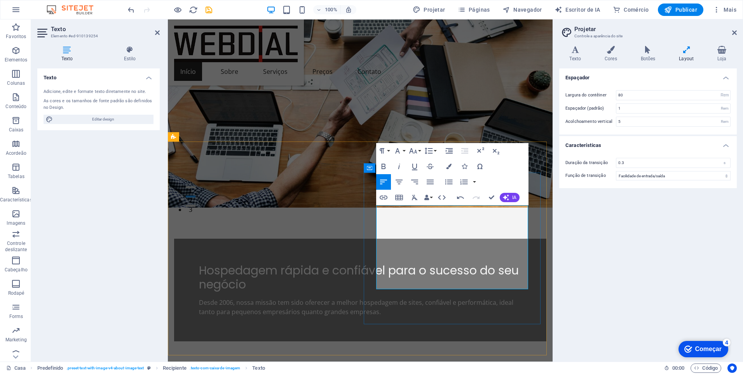
drag, startPoint x: 469, startPoint y: 227, endPoint x: 504, endPoint y: 228, distance: 34.6
drag, startPoint x: 405, startPoint y: 247, endPoint x: 478, endPoint y: 247, distance: 73.1
drag, startPoint x: 404, startPoint y: 256, endPoint x: 440, endPoint y: 258, distance: 35.4
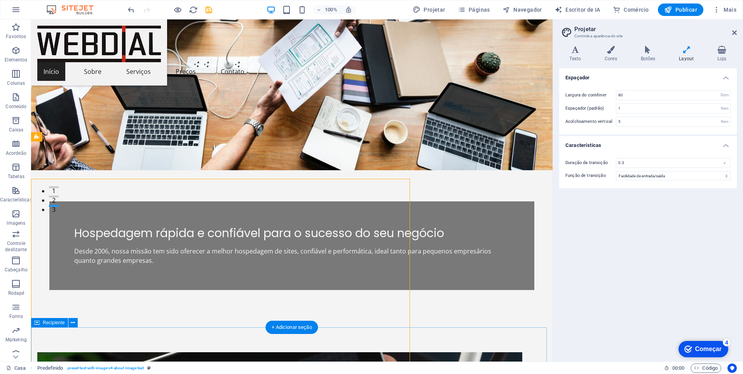
scroll to position [118, 0]
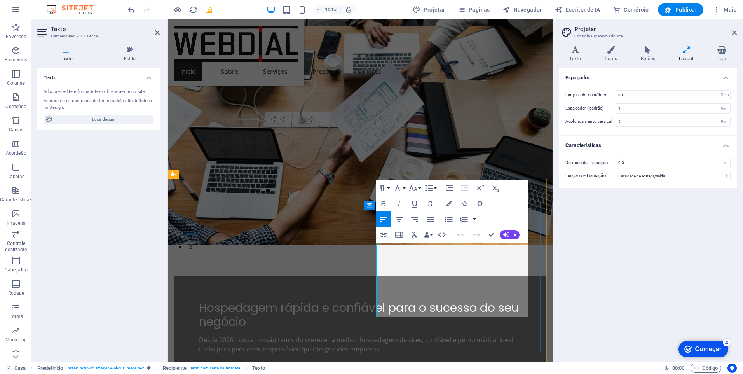
drag, startPoint x: 407, startPoint y: 247, endPoint x: 430, endPoint y: 249, distance: 22.6
drag, startPoint x: 469, startPoint y: 349, endPoint x: 607, endPoint y: 348, distance: 138.0
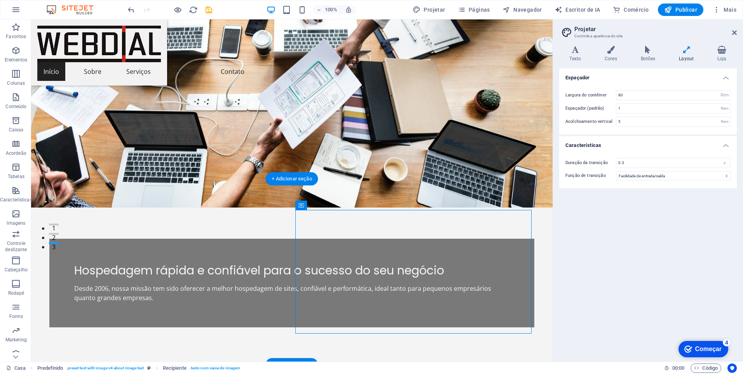
scroll to position [81, 0]
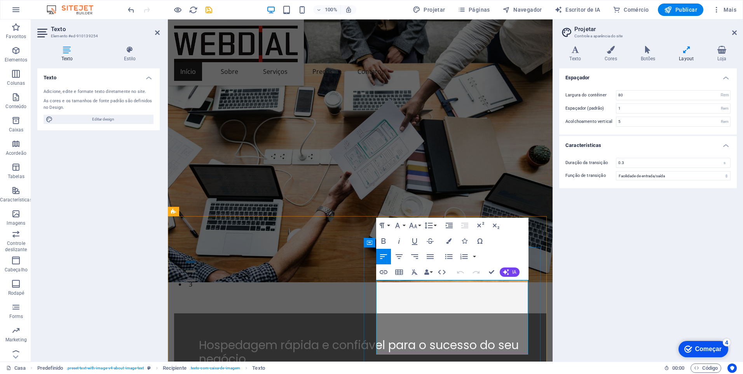
drag, startPoint x: 386, startPoint y: 283, endPoint x: 407, endPoint y: 285, distance: 21.0
click at [416, 227] on icon "button" at bounding box center [413, 225] width 8 height 5
click at [400, 225] on icon "button" at bounding box center [397, 225] width 9 height 9
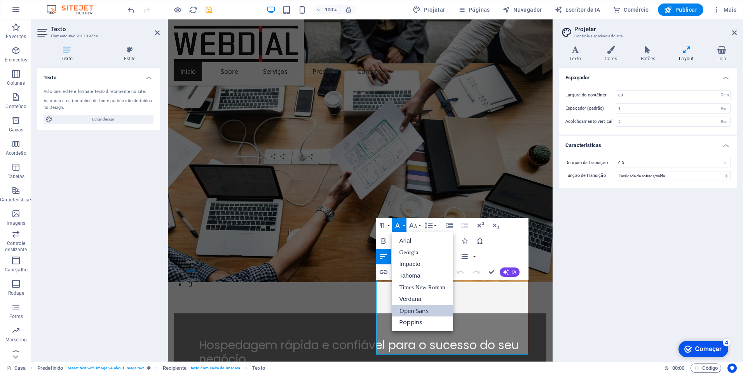
scroll to position [0, 0]
click at [400, 225] on icon "button" at bounding box center [397, 225] width 9 height 9
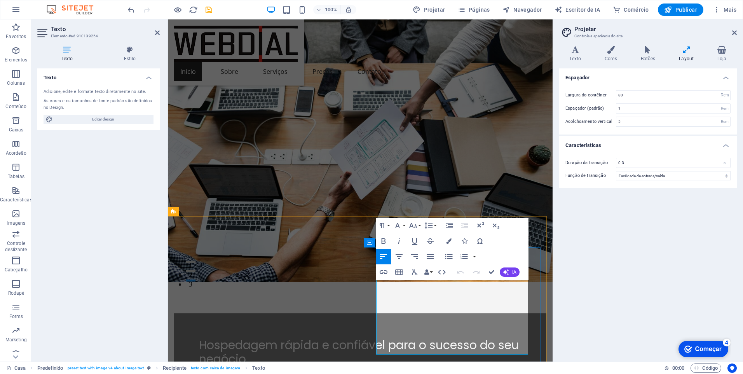
drag, startPoint x: 409, startPoint y: 283, endPoint x: 386, endPoint y: 282, distance: 22.9
drag, startPoint x: 386, startPoint y: 282, endPoint x: 413, endPoint y: 285, distance: 27.0
click at [401, 224] on icon "button" at bounding box center [397, 225] width 9 height 9
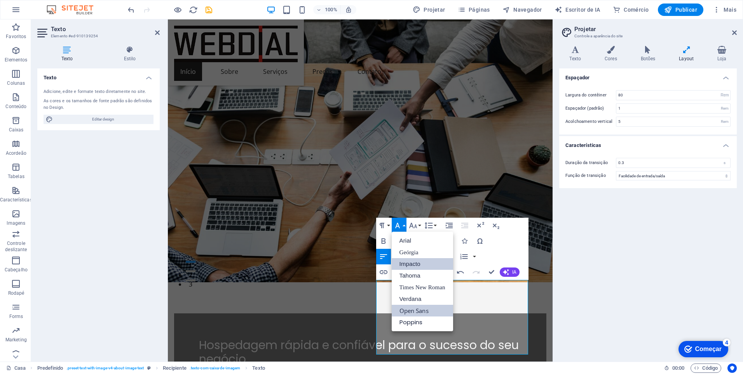
click at [415, 265] on link "Impacto" at bounding box center [422, 264] width 61 height 12
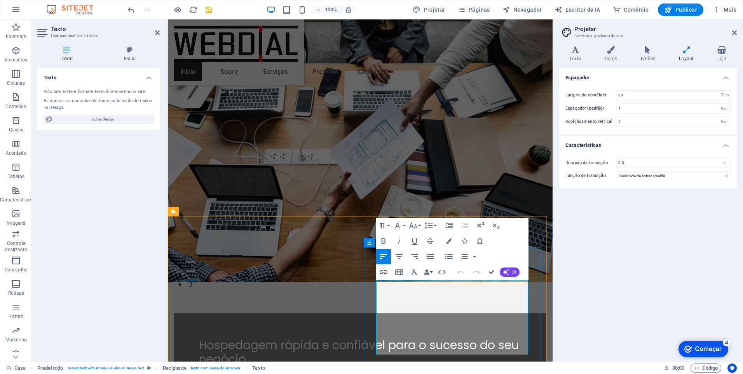
drag, startPoint x: 408, startPoint y: 285, endPoint x: 388, endPoint y: 280, distance: 20.0
click at [403, 225] on button "Família de fontes" at bounding box center [399, 226] width 15 height 16
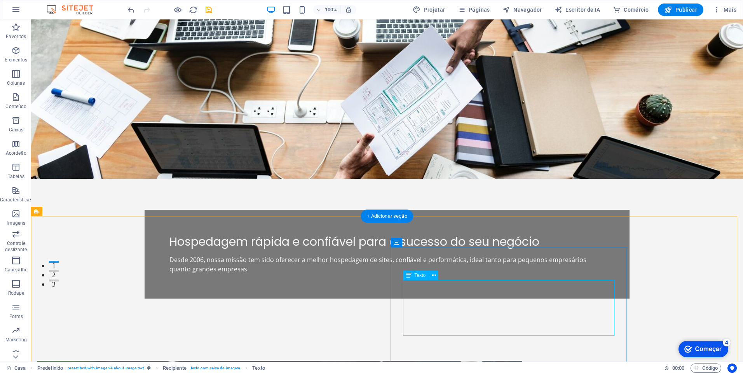
scroll to position [44, 0]
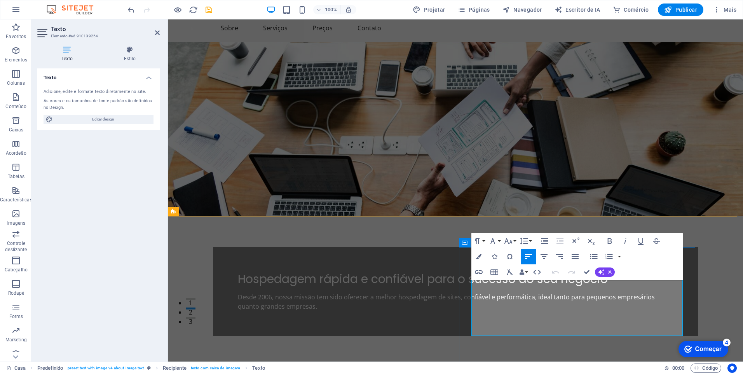
drag, startPoint x: 505, startPoint y: 284, endPoint x: 524, endPoint y: 282, distance: 19.2
click at [499, 241] on button "Família de fontes" at bounding box center [494, 241] width 15 height 16
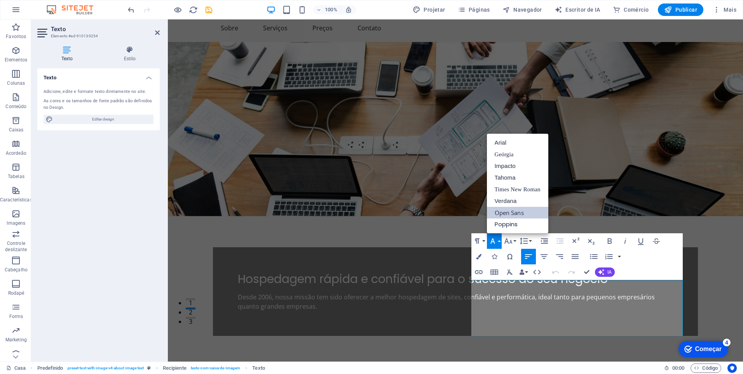
scroll to position [0, 0]
drag, startPoint x: 505, startPoint y: 285, endPoint x: 661, endPoint y: 280, distance: 155.6
click at [512, 210] on link "Open Sans" at bounding box center [517, 213] width 61 height 12
